Goal: Register for event/course

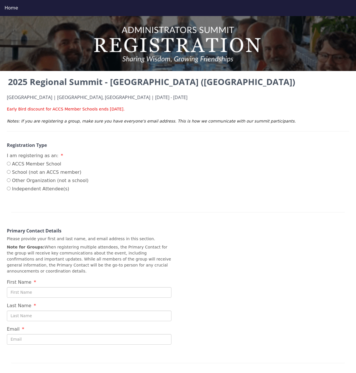
scroll to position [186, 0]
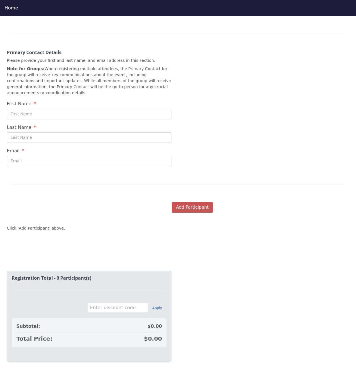
click at [190, 202] on button "Add Participant" at bounding box center [192, 207] width 41 height 11
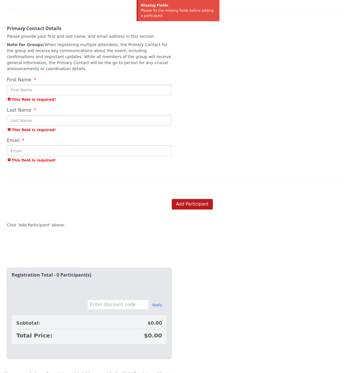
click at [104, 87] on input "First Name" at bounding box center [89, 90] width 165 height 11
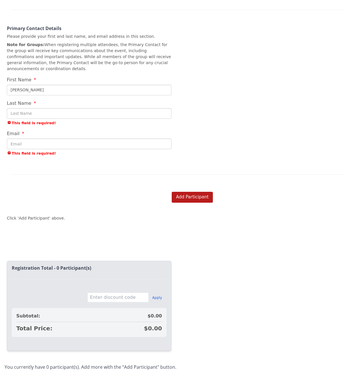
type input "[PERSON_NAME]"
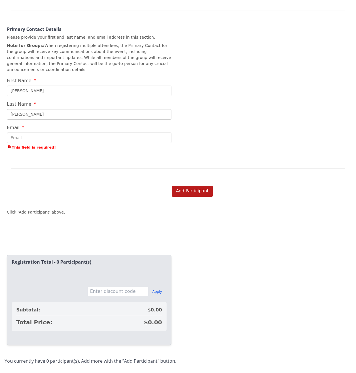
type input "[PERSON_NAME]"
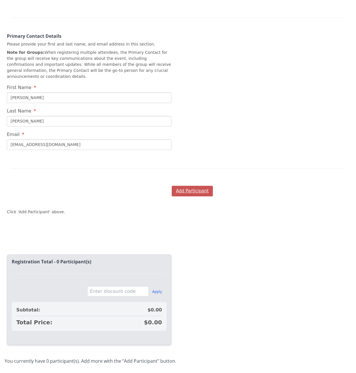
type input "[EMAIL_ADDRESS][DOMAIN_NAME]"
click at [186, 186] on button "Add Participant" at bounding box center [192, 191] width 41 height 11
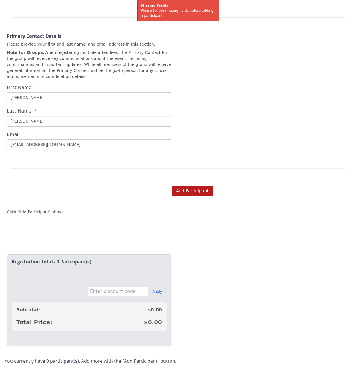
click at [126, 139] on input "[EMAIL_ADDRESS][DOMAIN_NAME]" at bounding box center [89, 144] width 165 height 11
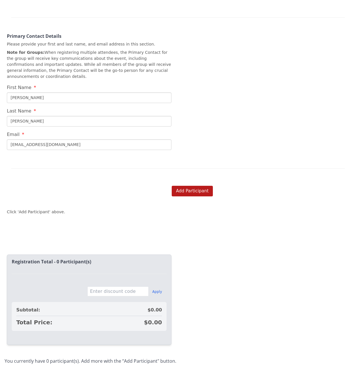
click at [120, 116] on input "[PERSON_NAME]" at bounding box center [89, 121] width 165 height 11
click at [186, 186] on button "Add Participant" at bounding box center [192, 191] width 41 height 11
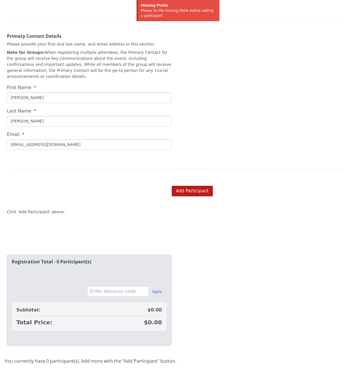
click at [110, 286] on input "text" at bounding box center [117, 291] width 61 height 10
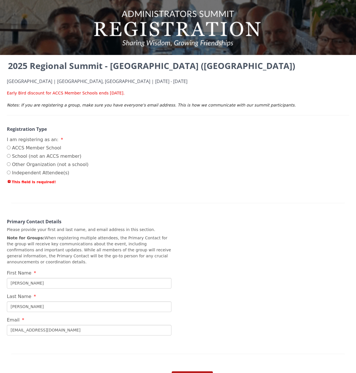
click at [29, 144] on label "ACCS Member School" at bounding box center [48, 147] width 82 height 7
click at [11, 146] on input "ACCS Member School" at bounding box center [9, 148] width 4 height 4
radio input "true"
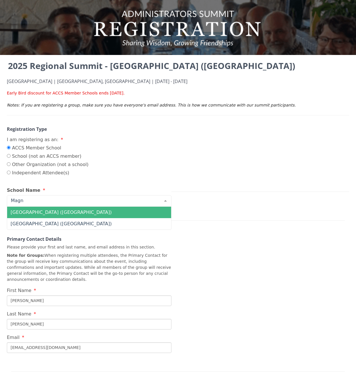
type input "[PERSON_NAME]"
click at [43, 211] on span "[GEOGRAPHIC_DATA] ([GEOGRAPHIC_DATA])" at bounding box center [61, 211] width 101 height 5
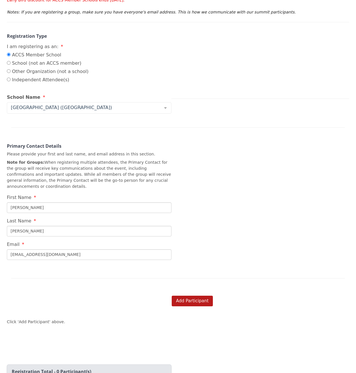
scroll to position [94, 0]
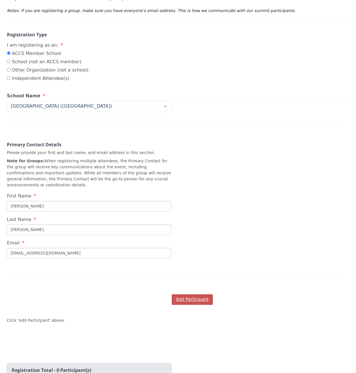
click at [185, 297] on button "Add Participant" at bounding box center [192, 299] width 41 height 11
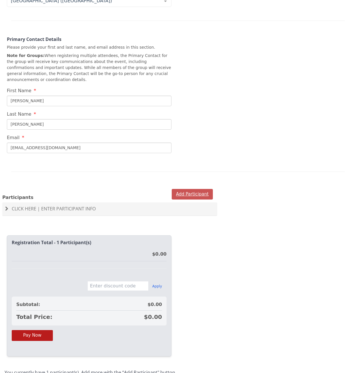
scroll to position [218, 0]
